Goal: Navigation & Orientation: Understand site structure

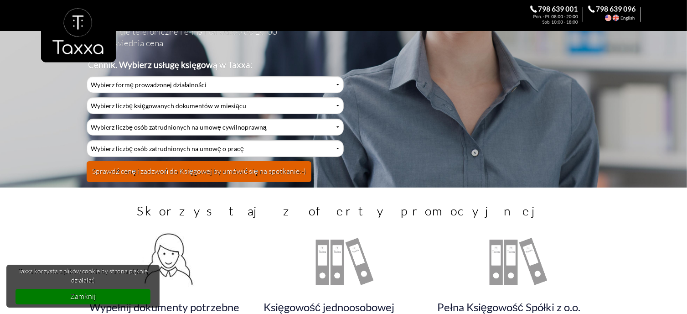
scroll to position [137, 0]
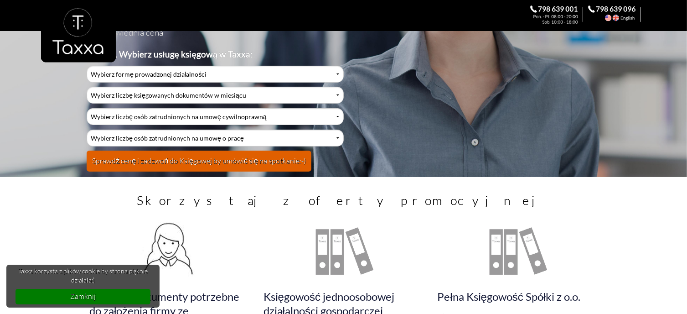
click at [339, 71] on div at bounding box center [343, 45] width 605 height 90
click at [335, 75] on div at bounding box center [343, 45] width 605 height 90
click at [341, 72] on div at bounding box center [343, 45] width 605 height 90
click at [335, 72] on div at bounding box center [343, 45] width 605 height 90
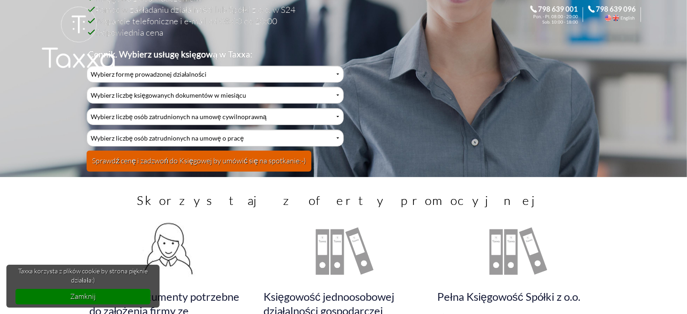
click at [336, 72] on div at bounding box center [343, 45] width 605 height 90
click at [327, 69] on div at bounding box center [343, 45] width 605 height 90
click at [334, 78] on div at bounding box center [343, 45] width 605 height 90
click at [336, 74] on div at bounding box center [343, 45] width 605 height 90
